Goal: Communication & Community: Answer question/provide support

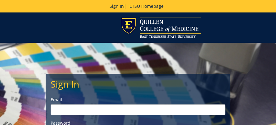
click at [79, 104] on input "email" at bounding box center [138, 109] width 175 height 11
type input "[PERSON_NAME][EMAIL_ADDRESS][DOMAIN_NAME]"
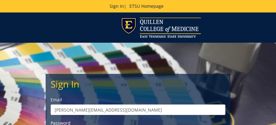
scroll to position [62, 0]
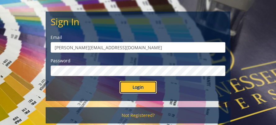
click at [138, 86] on input "Login" at bounding box center [138, 87] width 37 height 12
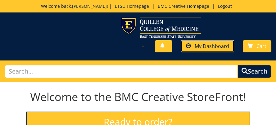
click at [210, 47] on span "My Dashboard" at bounding box center [212, 46] width 35 height 7
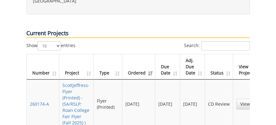
scroll to position [342, 0]
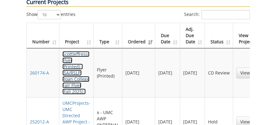
click at [67, 51] on link "ScottJeffress-Flyer (Printed) - (SA/RSLP: Roan College Fair Flyer (Fall 2025) )" at bounding box center [76, 72] width 27 height 43
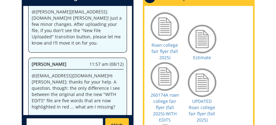
scroll to position [342, 0]
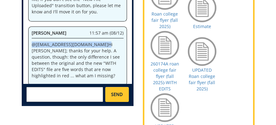
drag, startPoint x: 31, startPoint y: 37, endPoint x: 72, endPoint y: 38, distance: 40.7
click at [72, 41] on p "@ [EMAIL_ADDRESS][DOMAIN_NAME] Hi [PERSON_NAME]; thanks for your help. A questi…" at bounding box center [78, 59] width 92 height 37
copy p "@ [EMAIL_ADDRESS][DOMAIN_NAME]"
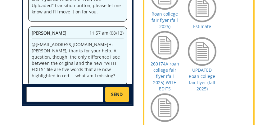
click at [66, 89] on textarea at bounding box center [64, 94] width 77 height 15
paste textarea "@[EMAIL_ADDRESS][DOMAIN_NAME]"
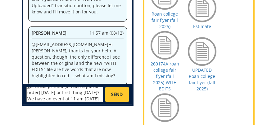
scroll to position [30, 0]
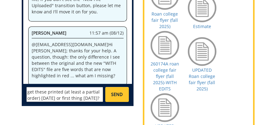
drag, startPoint x: 79, startPoint y: 91, endPoint x: 88, endPoint y: 90, distance: 9.4
click at [88, 90] on textarea "@[EMAIL_ADDRESS][DOMAIN_NAME] Hi [PERSON_NAME], hopefully the UPDATED flyer gav…" at bounding box center [64, 94] width 77 height 15
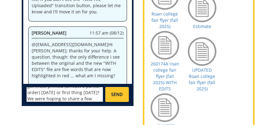
scroll to position [43, 0]
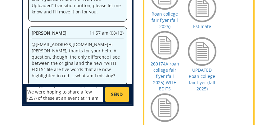
click at [49, 91] on textarea "@lucasrf@etsu.edu Hi Rebecca, hopefully the UPDATED flyer gave you what you nee…" at bounding box center [64, 94] width 77 height 15
click at [46, 91] on textarea "@lucasrf@etsu.edu Hi Rebecca, hopefully the UPDATED flyer gave you what you nee…" at bounding box center [64, 94] width 77 height 15
click at [91, 98] on textarea "@lucasrf@etsu.edu Hi Rebecca, hopefully the UPDATED flyer gave you what you nee…" at bounding box center [64, 94] width 77 height 15
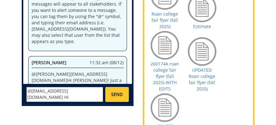
scroll to position [311, 0]
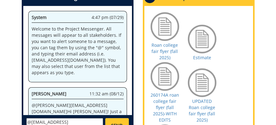
click at [67, 122] on textarea "@lucasrf@etsu.edu Hi Rebecca, hopefully the UPDATED flyer gave you what you nee…" at bounding box center [64, 125] width 77 height 15
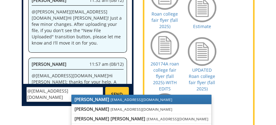
scroll to position [373, 0]
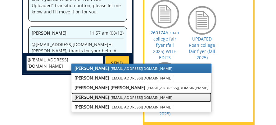
click at [111, 96] on small "[EMAIL_ADDRESS][DOMAIN_NAME]" at bounding box center [142, 97] width 62 height 5
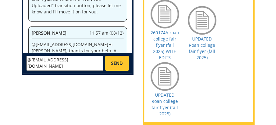
click at [94, 66] on textarea "@lucasrf@etsu.edu @conleyga@etsu.edu Hi Rebecca, hopefully the UPDATED flyer ga…" at bounding box center [64, 63] width 77 height 15
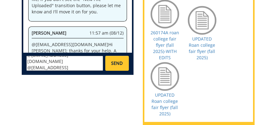
type textarea "@[EMAIL_ADDRESS][DOMAIN_NAME] @[EMAIL_ADDRESS][DOMAIN_NAME] Hi again [PERSON_NA…"
click at [119, 63] on span "SEND" at bounding box center [117, 63] width 12 height 6
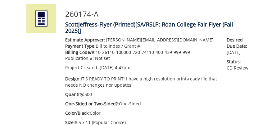
scroll to position [0, 0]
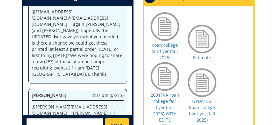
scroll to position [342, 0]
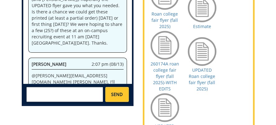
click at [87, 96] on textarea at bounding box center [64, 94] width 77 height 15
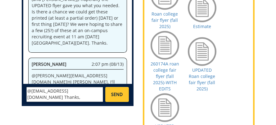
scroll to position [5, 0]
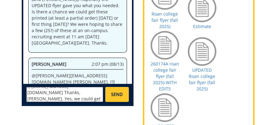
type textarea "@[EMAIL_ADDRESS][DOMAIN_NAME] Thanks, [PERSON_NAME]. Yes, we could get them fro…"
click at [119, 95] on span "SEND" at bounding box center [117, 94] width 12 height 6
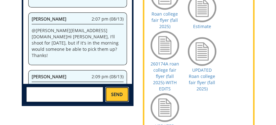
scroll to position [235, 0]
